Goal: Task Accomplishment & Management: Complete application form

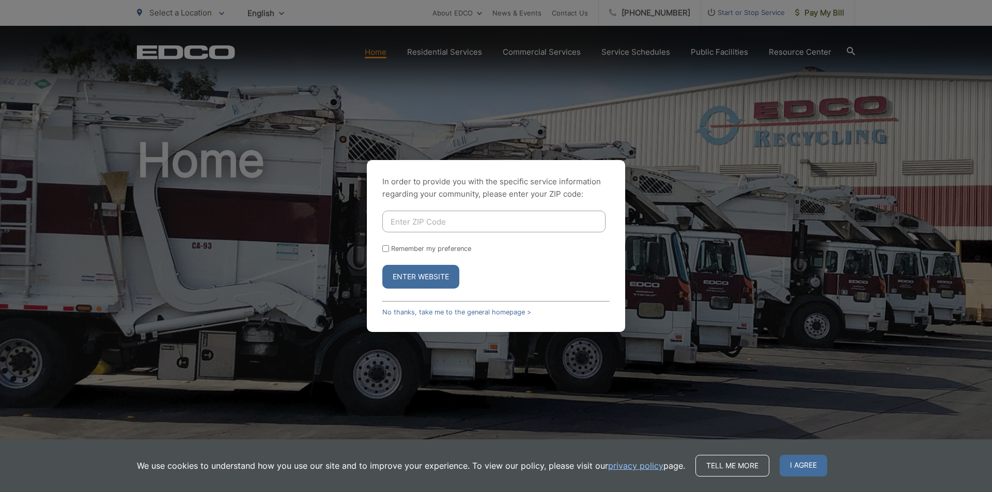
click at [480, 218] on input "Enter ZIP Code" at bounding box center [493, 222] width 223 height 22
type input "92081"
click at [420, 276] on button "Enter Website" at bounding box center [420, 277] width 77 height 24
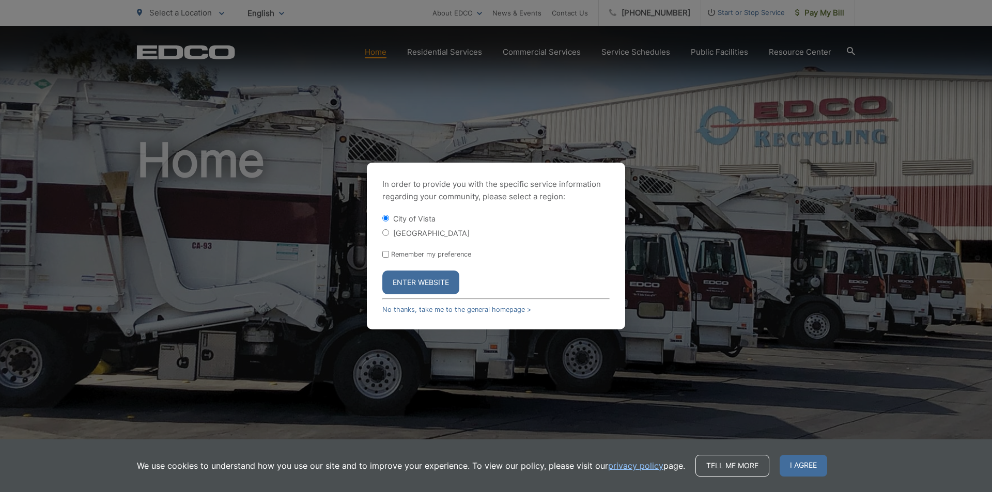
click at [418, 283] on button "Enter Website" at bounding box center [420, 283] width 77 height 24
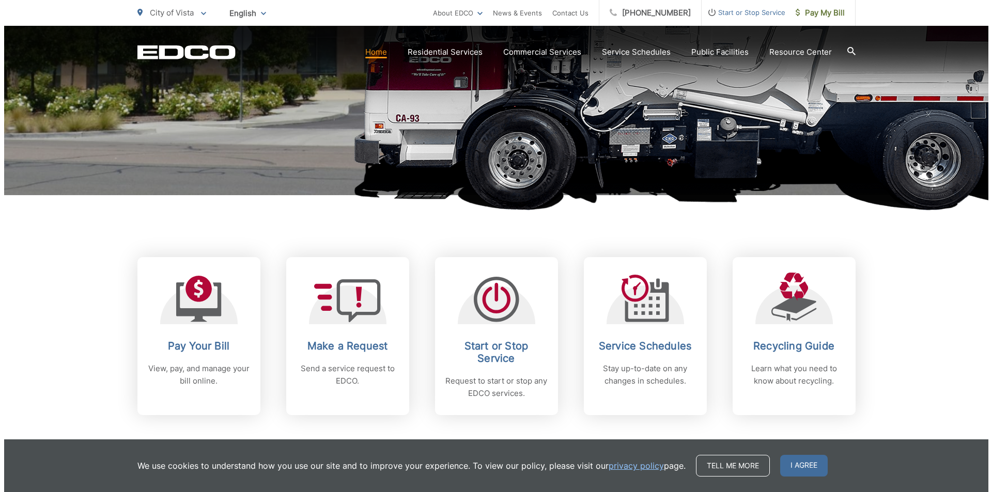
scroll to position [430, 0]
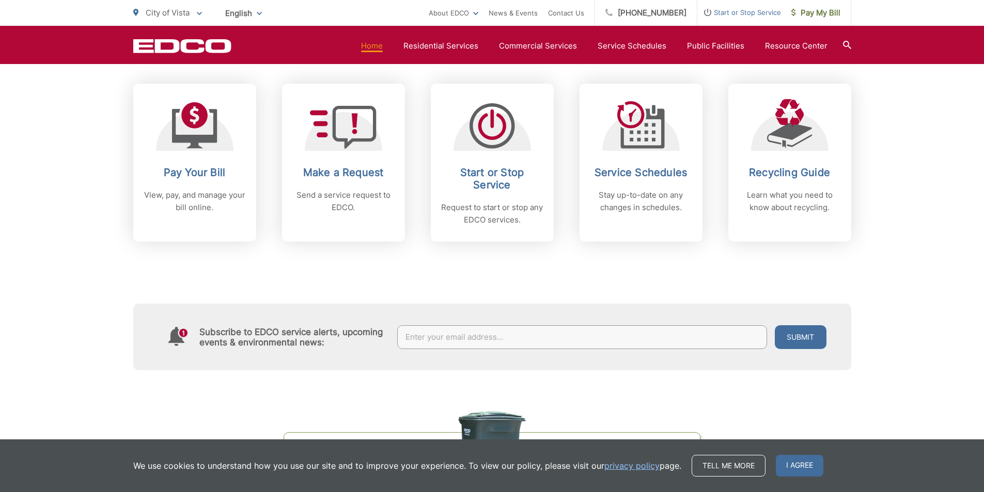
drag, startPoint x: 471, startPoint y: 182, endPoint x: 473, endPoint y: 197, distance: 15.1
click at [471, 182] on h2 "Start or Stop Service" at bounding box center [492, 178] width 102 height 25
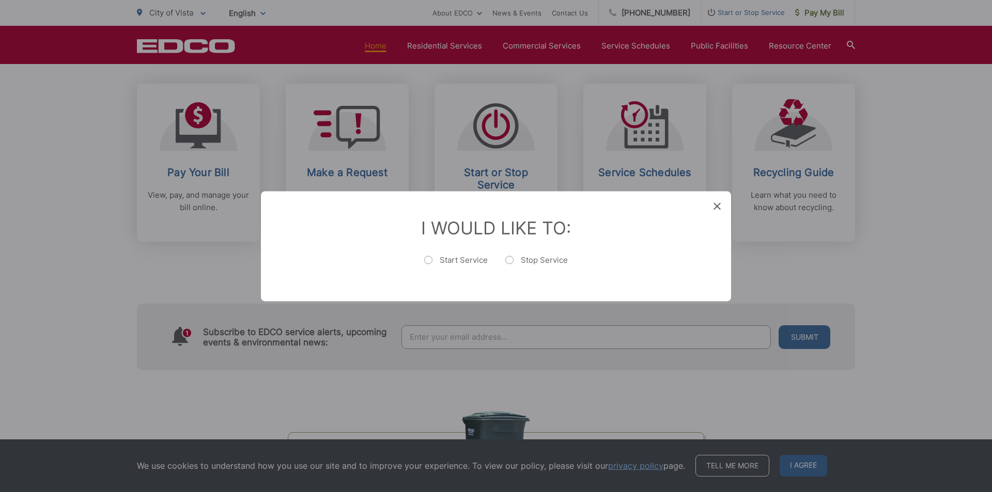
click at [433, 259] on label "Start Service" at bounding box center [456, 265] width 64 height 21
radio input "true"
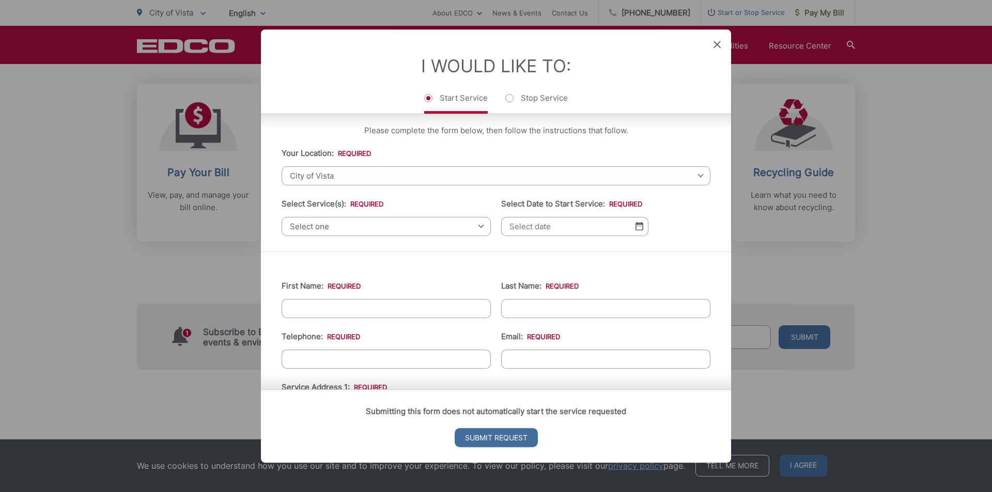
scroll to position [0, 0]
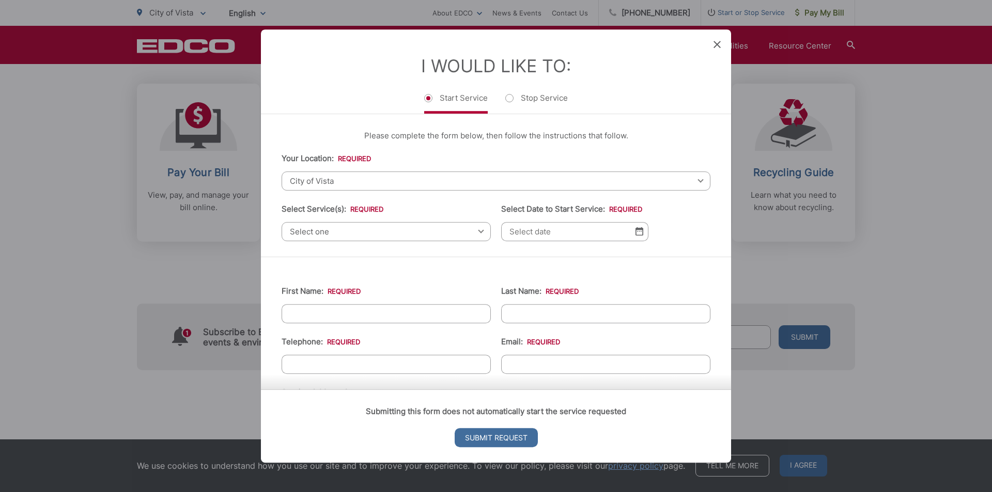
click at [616, 182] on span "City of Vista" at bounding box center [496, 181] width 429 height 19
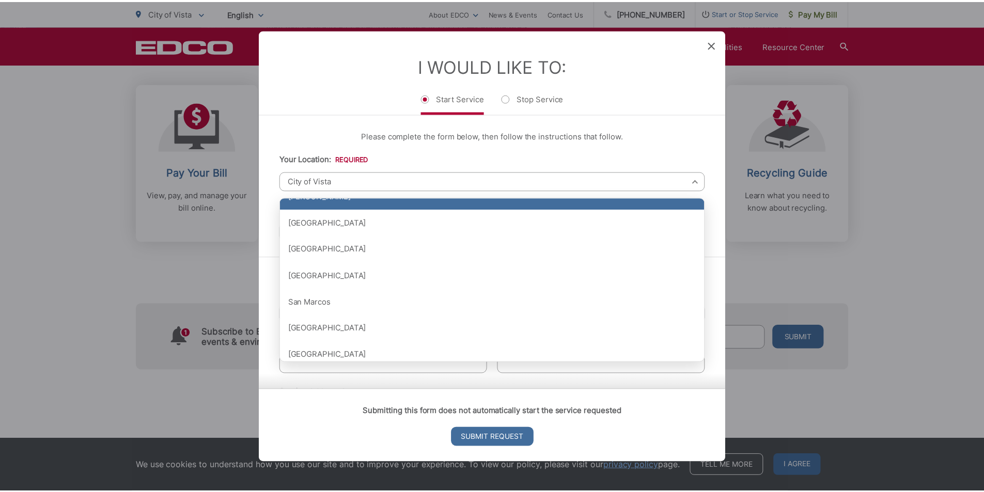
scroll to position [1120, 0]
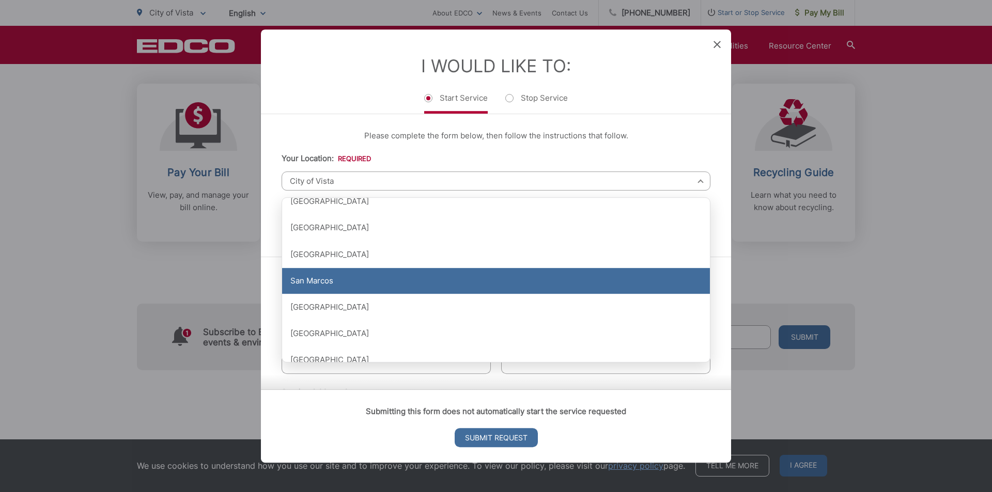
click at [286, 278] on div "San Marcos" at bounding box center [496, 281] width 428 height 26
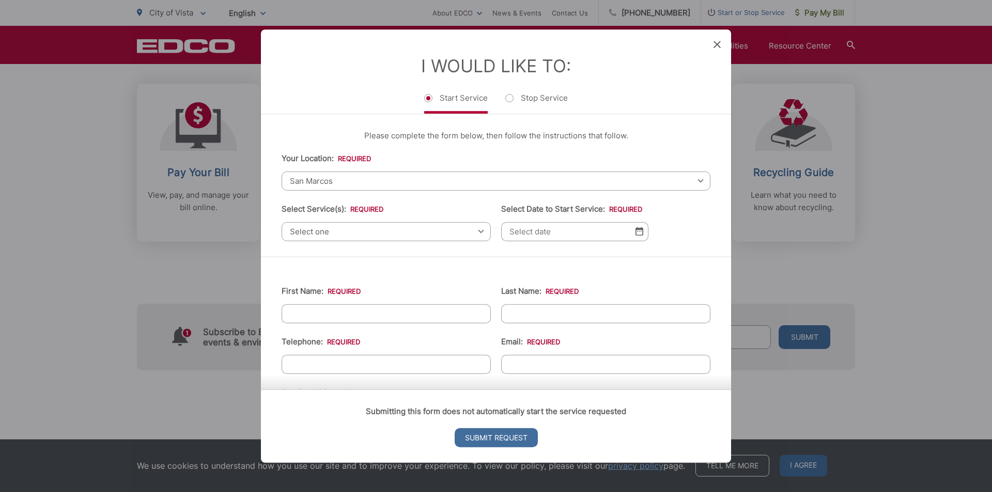
click at [194, 277] on div "Entry Status None In Progress Completed None None In Progress Completed I Would…" at bounding box center [496, 246] width 992 height 492
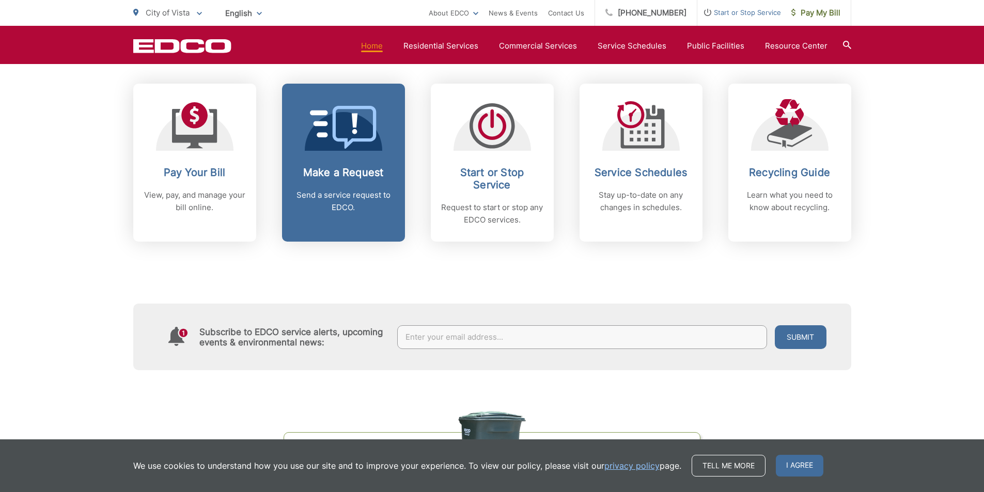
click at [358, 199] on p "Send a service request to EDCO." at bounding box center [343, 201] width 102 height 25
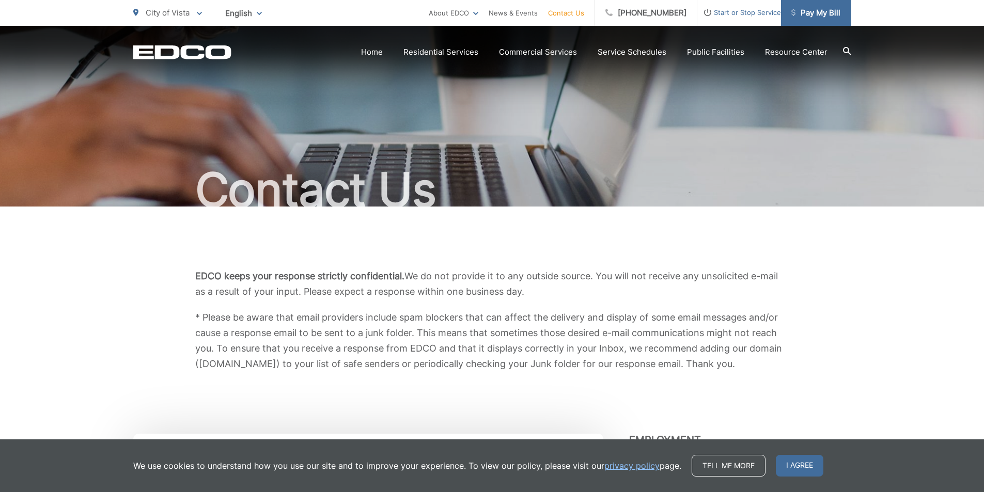
click at [796, 19] on span "Pay My Bill" at bounding box center [816, 13] width 49 height 12
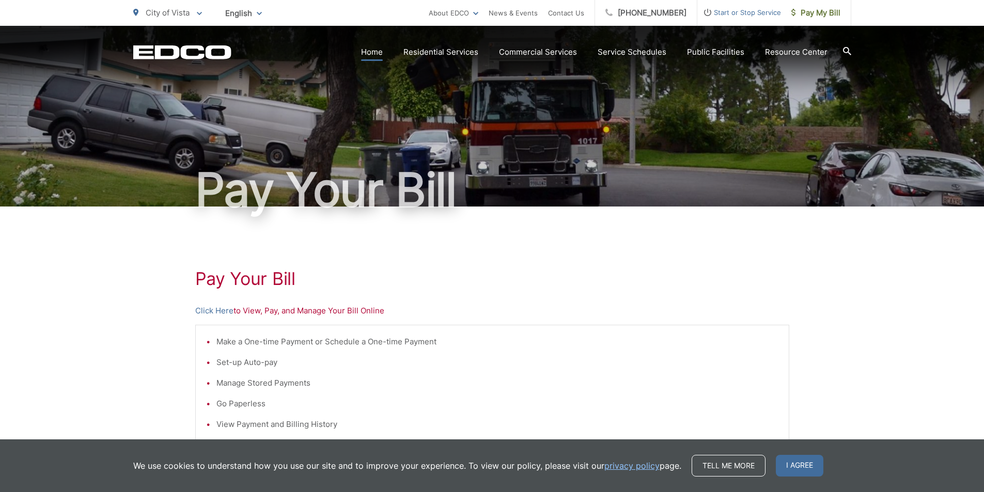
click at [372, 50] on link "Home" at bounding box center [372, 52] width 22 height 12
